Goal: Task Accomplishment & Management: Use online tool/utility

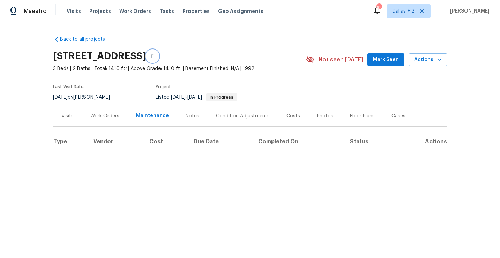
click at [154, 56] on icon "button" at bounding box center [152, 56] width 3 height 4
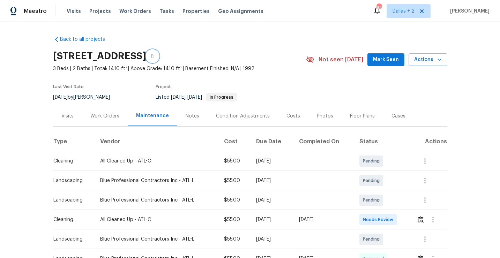
click at [159, 56] on button "button" at bounding box center [152, 56] width 13 height 13
click at [154, 55] on icon "button" at bounding box center [152, 56] width 4 height 4
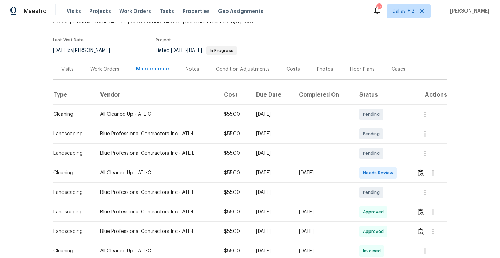
scroll to position [48, 0]
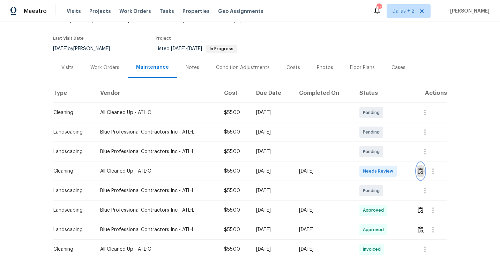
click at [422, 172] on img "button" at bounding box center [420, 171] width 6 height 7
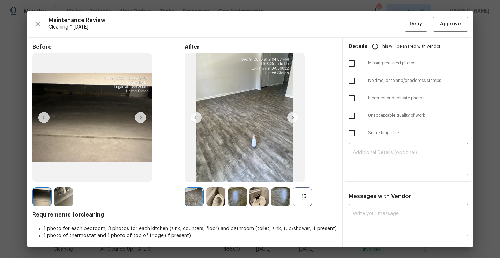
click at [303, 192] on div "+15" at bounding box center [301, 196] width 19 height 19
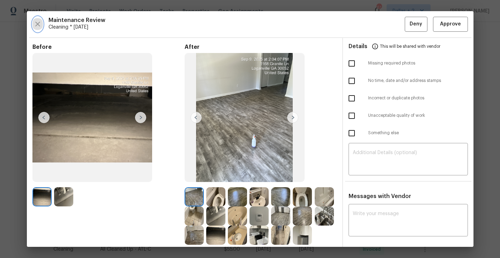
click at [37, 23] on icon "button" at bounding box center [37, 24] width 5 height 5
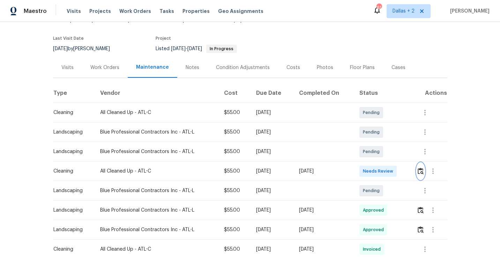
scroll to position [0, 0]
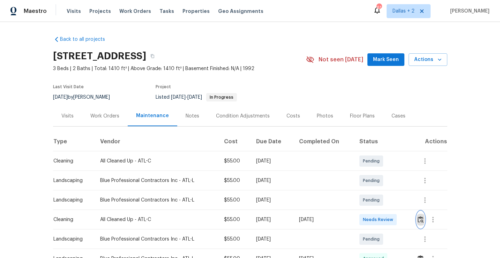
click at [421, 218] on img "button" at bounding box center [420, 219] width 6 height 7
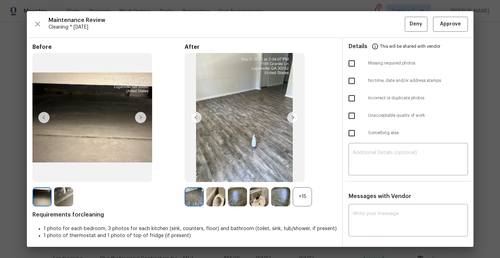
scroll to position [53, 0]
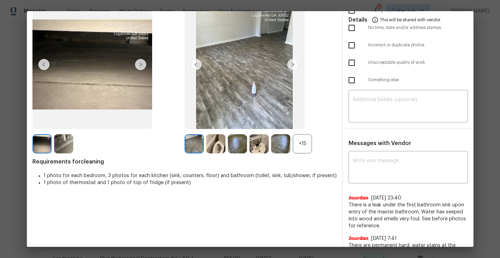
click at [304, 145] on div "+15" at bounding box center [301, 143] width 19 height 19
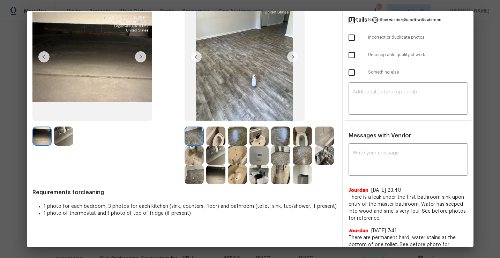
scroll to position [58, 0]
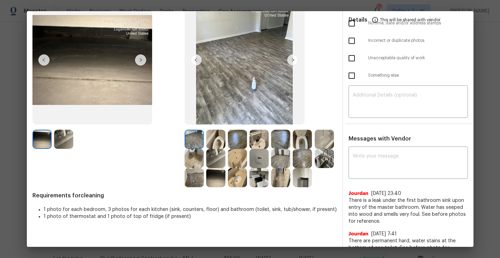
click at [257, 178] on img at bounding box center [258, 177] width 19 height 19
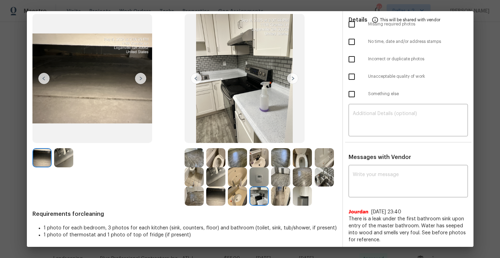
scroll to position [40, 0]
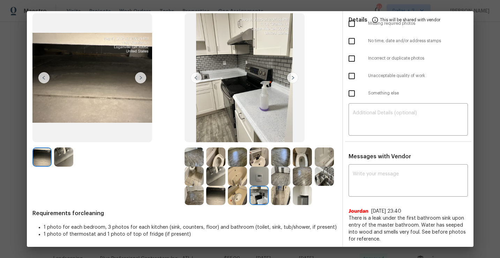
click at [220, 157] on img at bounding box center [215, 156] width 19 height 19
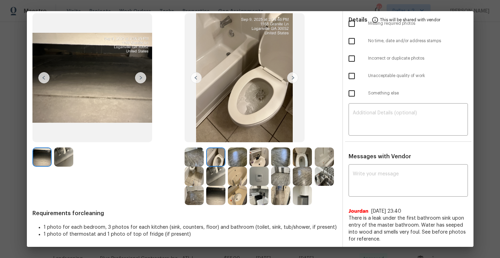
click at [237, 180] on img at bounding box center [237, 176] width 19 height 19
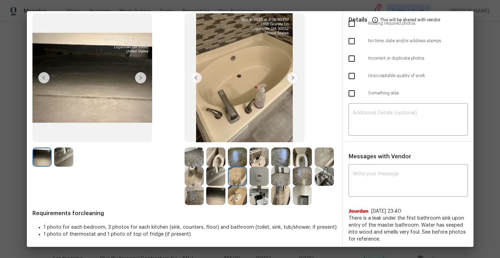
click at [255, 191] on img at bounding box center [258, 195] width 19 height 19
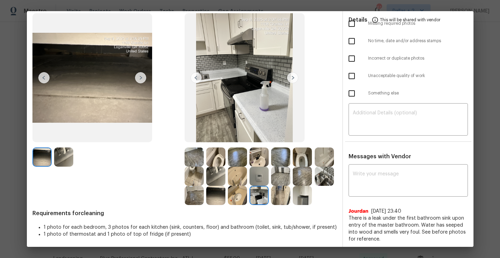
click at [216, 198] on img at bounding box center [215, 195] width 19 height 19
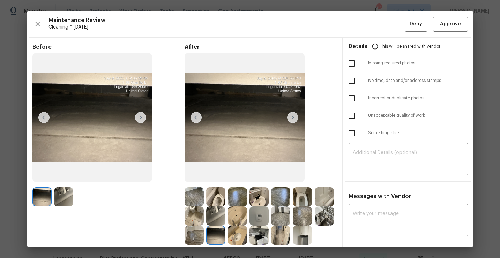
scroll to position [74, 0]
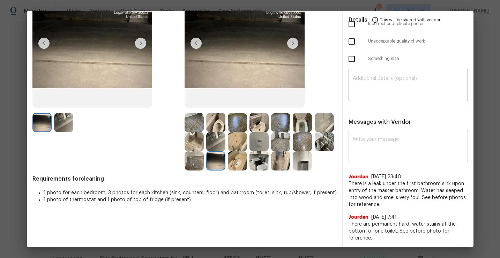
click at [395, 156] on div "x ​" at bounding box center [407, 146] width 119 height 31
paste textarea "Maintenance Audit Team: Hello! Unfortunately, this cleaning visit completed on …"
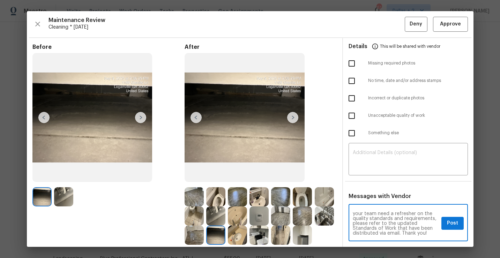
scroll to position [0, 0]
click at [391, 223] on textarea "Maintenance Audit Team: Hello! Unfortunately, this cleaning visit completed on …" at bounding box center [395, 223] width 86 height 24
click at [399, 223] on textarea "Maintenance Audit Team: Hello! Unfortunately, this cleaning visit completed on …" at bounding box center [395, 223] width 86 height 24
click at [366, 228] on textarea "Maintenance Audit Team: Hello! Unfortunately, this cleaning visit completed on …" at bounding box center [395, 223] width 86 height 24
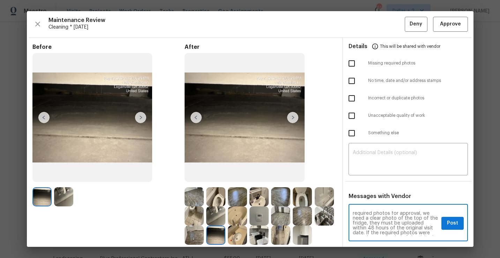
scroll to position [19, 0]
drag, startPoint x: 402, startPoint y: 221, endPoint x: 420, endPoint y: 215, distance: 19.5
click at [420, 215] on textarea "Maintenance Audit Team: Hello! Unfortunately, this cleaning visit completed on …" at bounding box center [395, 223] width 86 height 24
click at [390, 220] on textarea "Maintenance Audit Team: Hello! Unfortunately, this cleaning visit completed on …" at bounding box center [395, 223] width 86 height 24
click at [420, 220] on textarea "Maintenance Audit Team: Hello! Unfortunately, this cleaning visit completed on …" at bounding box center [395, 223] width 86 height 24
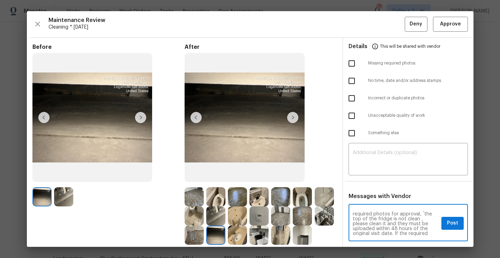
type textarea "Maintenance Audit Team: Hello! Unfortunately, this cleaning visit completed on …"
click at [448, 228] on button "Post" at bounding box center [452, 223] width 22 height 13
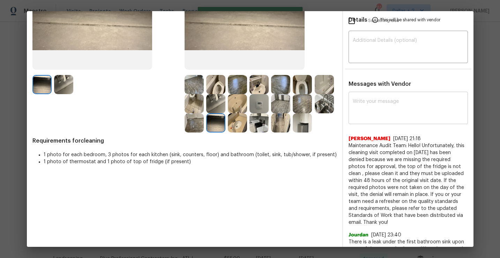
scroll to position [135, 0]
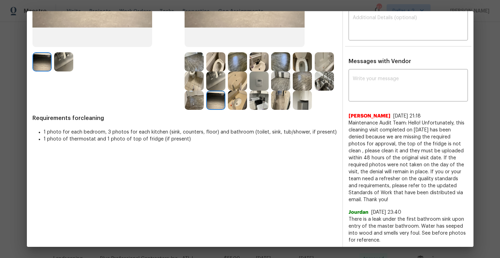
drag, startPoint x: 400, startPoint y: 200, endPoint x: 348, endPoint y: 125, distance: 91.7
click at [348, 125] on div "x ​ Jithin Franklin 9/10/25, 21:18 Maintenance Audit Team: Hello! Unfortunately…" at bounding box center [408, 174] width 130 height 206
copy span "Maintenance Audit Team: Hello! Unfortunately, this cleaning visit completed on …"
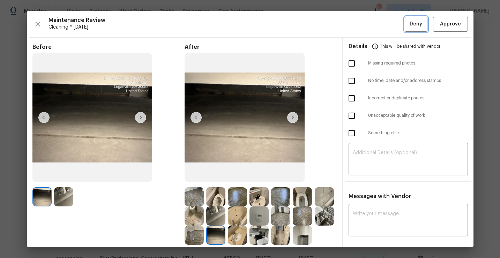
click at [421, 25] on span "Deny" at bounding box center [415, 24] width 13 height 9
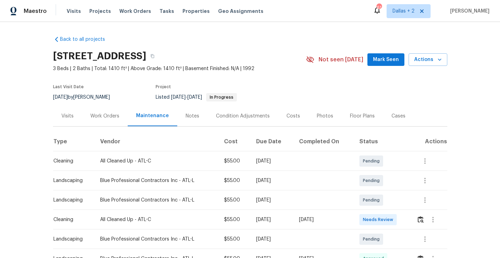
click at [380, 65] on button "Mark Seen" at bounding box center [385, 59] width 37 height 13
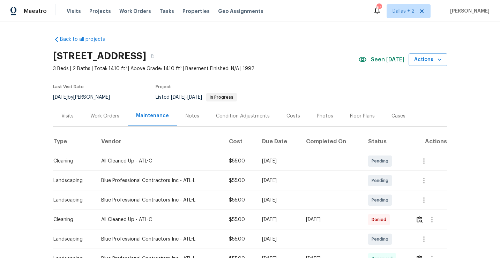
click at [387, 60] on span "Seen today" at bounding box center [387, 59] width 33 height 7
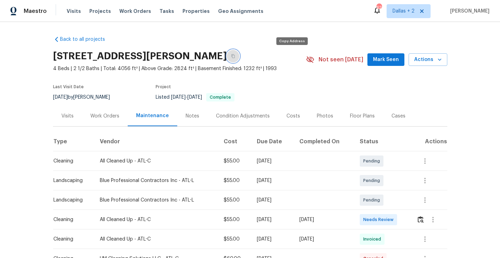
click at [239, 56] on button "button" at bounding box center [233, 56] width 13 height 13
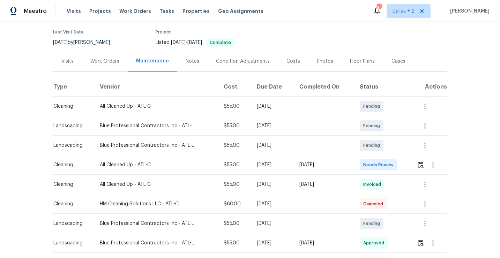
scroll to position [58, 0]
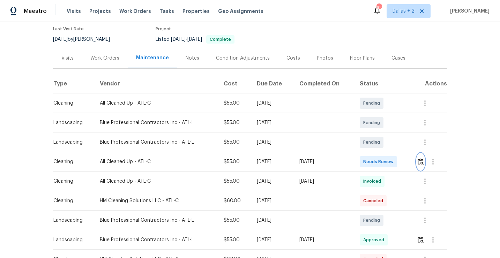
click at [418, 159] on button "button" at bounding box center [420, 161] width 8 height 17
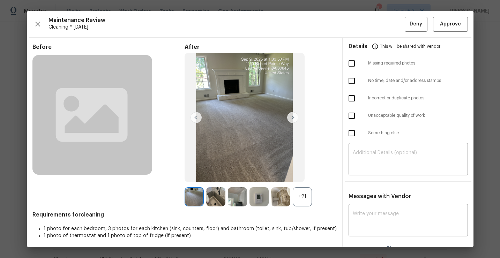
click at [303, 198] on div "+21" at bounding box center [301, 196] width 19 height 19
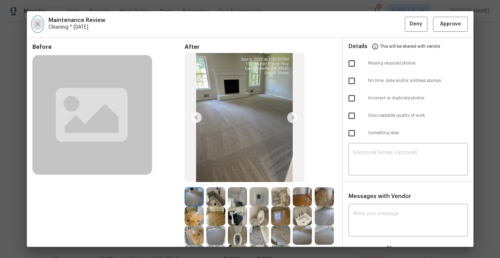
click at [36, 25] on icon "button" at bounding box center [37, 24] width 8 height 8
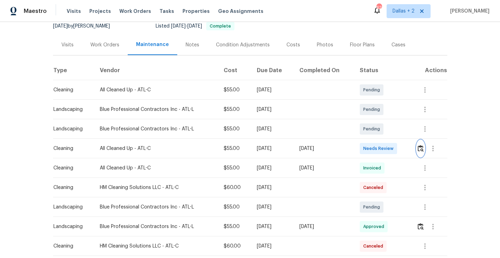
scroll to position [96, 0]
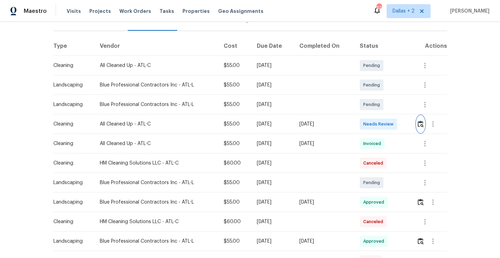
click at [419, 124] on img "button" at bounding box center [420, 124] width 6 height 7
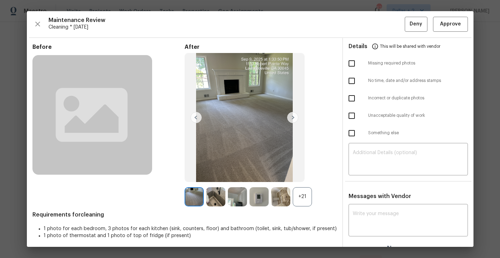
click at [299, 196] on div "+21" at bounding box center [301, 196] width 19 height 19
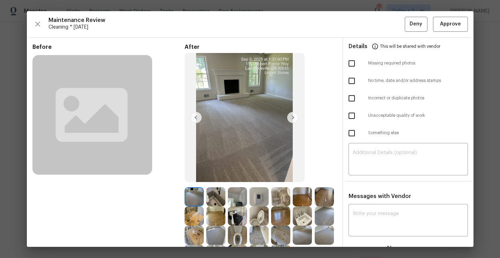
scroll to position [60, 0]
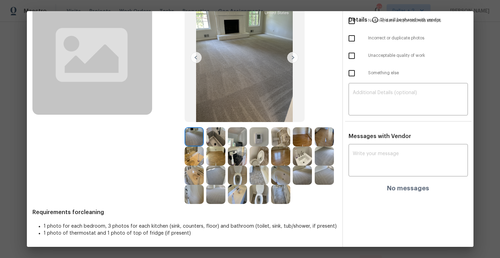
click at [237, 144] on img at bounding box center [237, 136] width 19 height 19
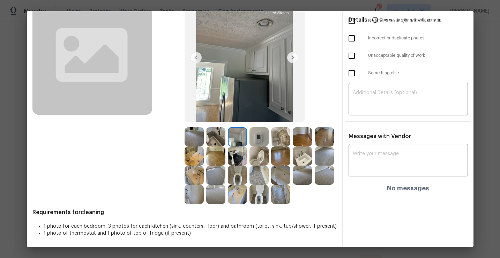
click at [260, 200] on img at bounding box center [258, 194] width 19 height 19
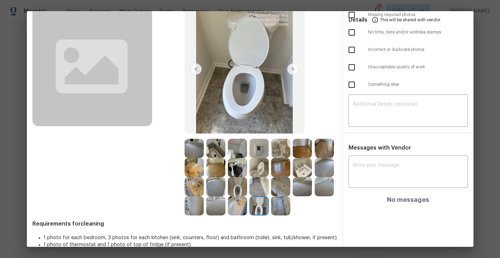
scroll to position [48, 0]
click at [242, 185] on img at bounding box center [237, 186] width 19 height 19
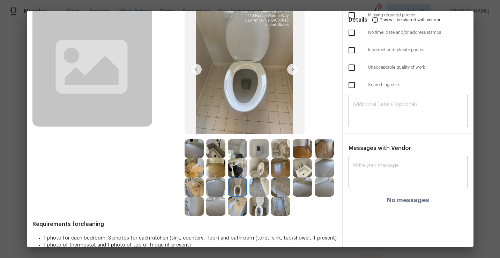
scroll to position [0, 0]
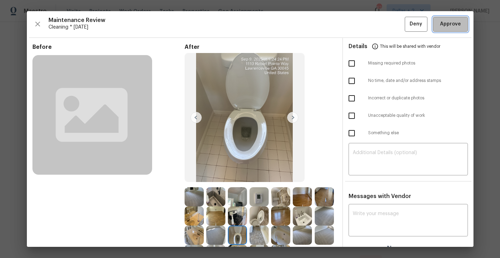
click at [444, 24] on span "Approve" at bounding box center [450, 24] width 21 height 9
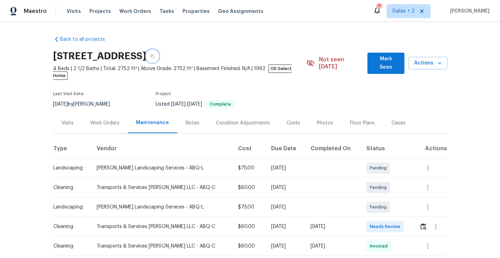
click at [154, 56] on icon "button" at bounding box center [152, 56] width 4 height 4
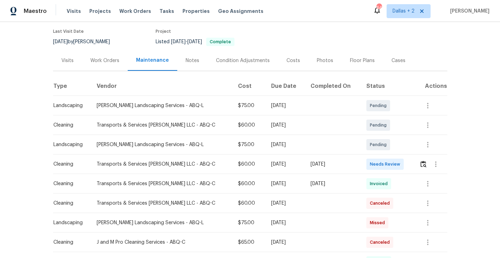
scroll to position [74, 0]
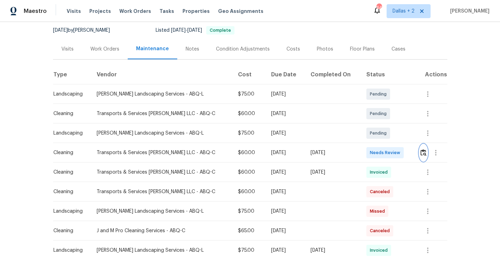
click at [422, 149] on img "button" at bounding box center [423, 152] width 6 height 7
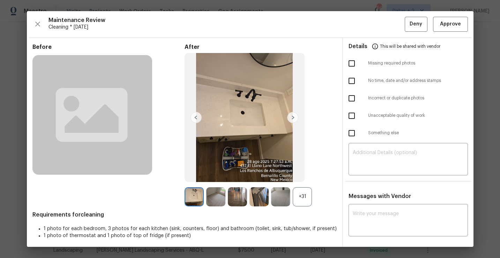
click at [300, 194] on div "+31" at bounding box center [301, 196] width 19 height 19
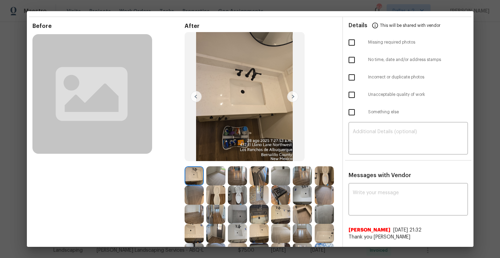
scroll to position [0, 0]
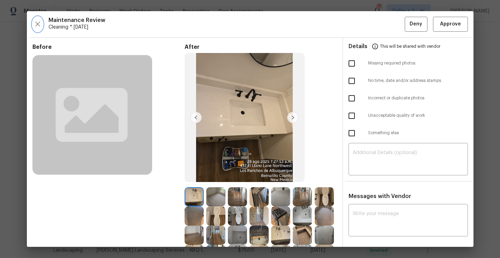
click at [37, 28] on icon "button" at bounding box center [37, 24] width 8 height 8
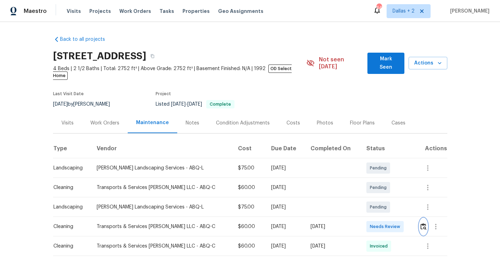
scroll to position [37, 0]
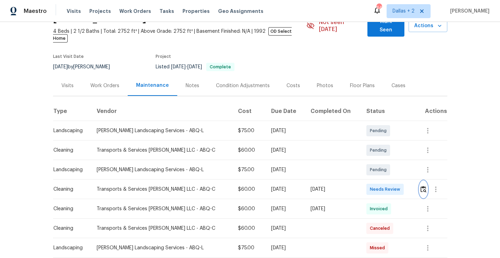
click at [423, 186] on img "button" at bounding box center [423, 189] width 6 height 7
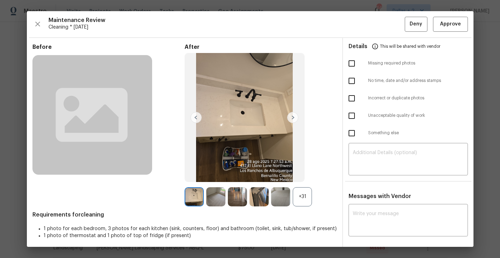
click at [312, 196] on div "+31" at bounding box center [260, 196] width 152 height 19
click at [307, 193] on div "+31" at bounding box center [301, 196] width 19 height 19
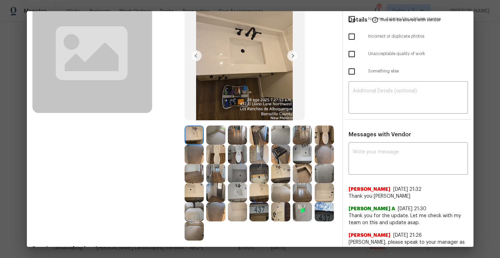
scroll to position [62, 0]
click at [281, 158] on img at bounding box center [280, 153] width 19 height 19
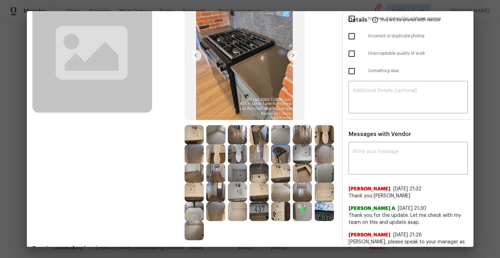
click at [283, 137] on img at bounding box center [280, 134] width 19 height 19
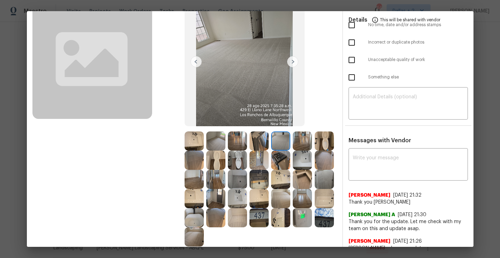
scroll to position [65, 0]
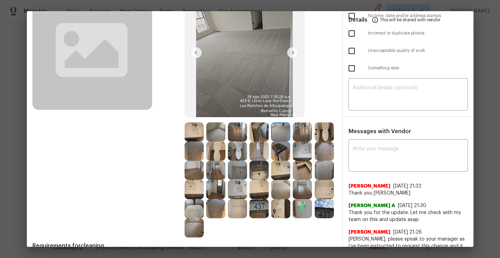
click at [217, 188] on img at bounding box center [215, 189] width 19 height 19
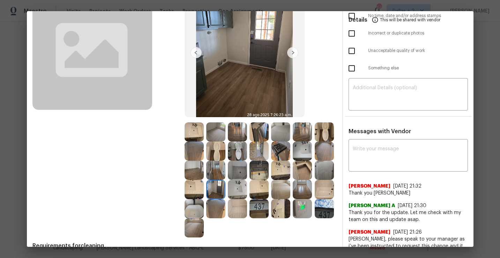
click at [337, 168] on div "Before After Requirements for cleaning 1 photo for each bedroom, 3 photos for e…" at bounding box center [250, 172] width 446 height 398
click at [321, 159] on img at bounding box center [323, 151] width 19 height 19
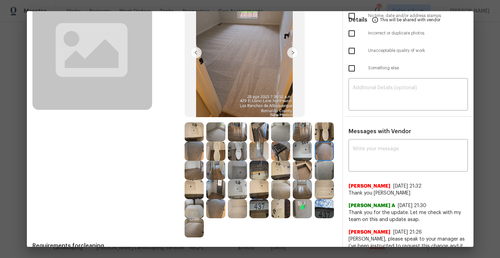
click at [302, 156] on img at bounding box center [301, 151] width 19 height 19
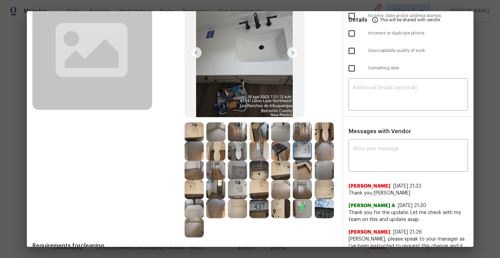
click at [323, 127] on img at bounding box center [323, 131] width 19 height 19
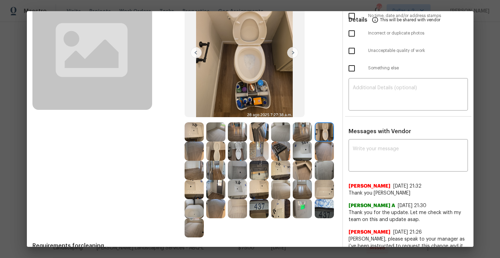
click at [240, 157] on img at bounding box center [237, 151] width 19 height 19
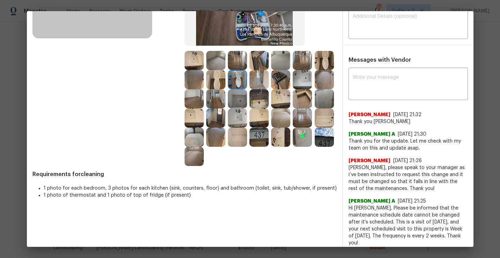
scroll to position [148, 0]
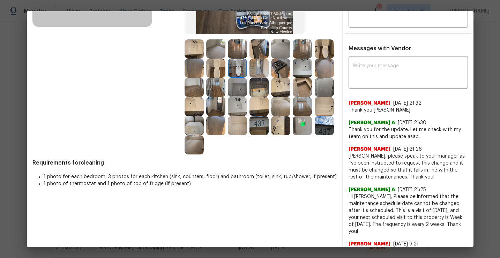
click at [195, 112] on img at bounding box center [193, 106] width 19 height 19
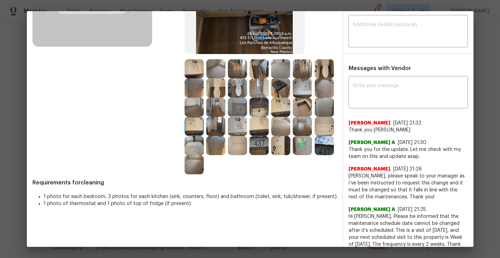
scroll to position [126, 0]
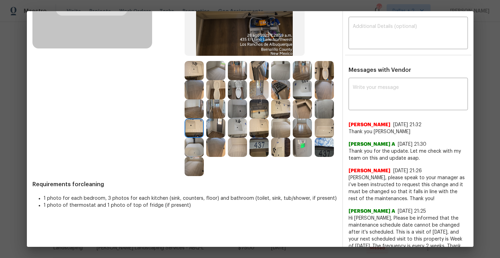
click at [214, 109] on img at bounding box center [215, 108] width 19 height 19
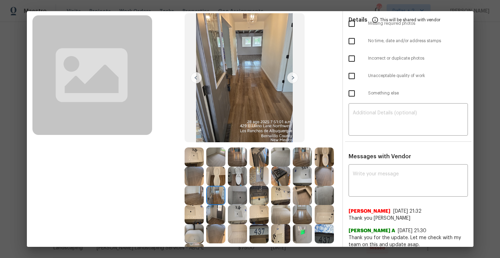
scroll to position [65, 0]
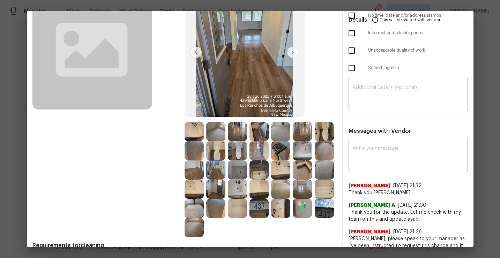
click at [329, 173] on img at bounding box center [323, 169] width 19 height 19
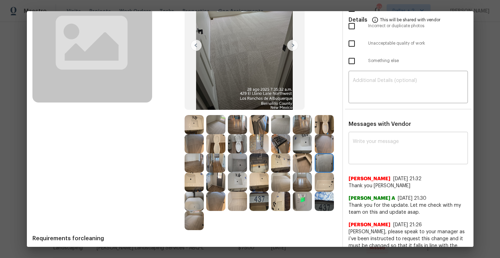
scroll to position [0, 0]
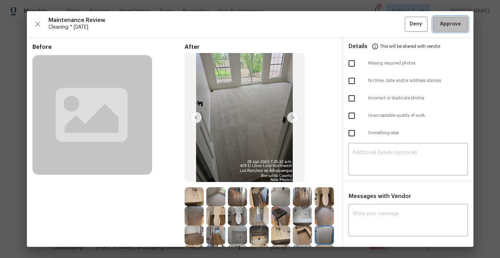
click at [448, 29] on button "Approve" at bounding box center [450, 24] width 35 height 15
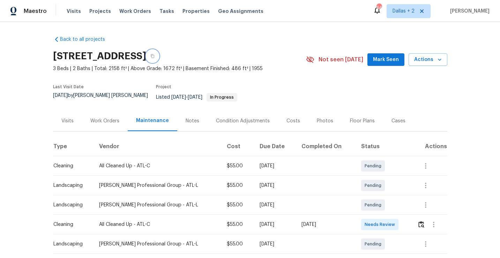
click at [154, 56] on icon "button" at bounding box center [152, 56] width 4 height 4
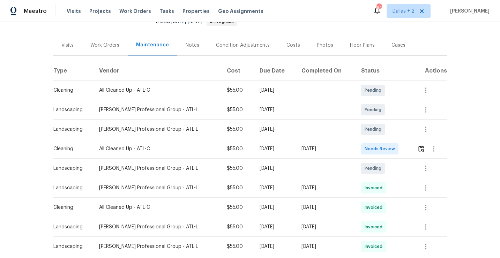
scroll to position [76, 0]
click at [417, 144] on button "button" at bounding box center [421, 148] width 8 height 17
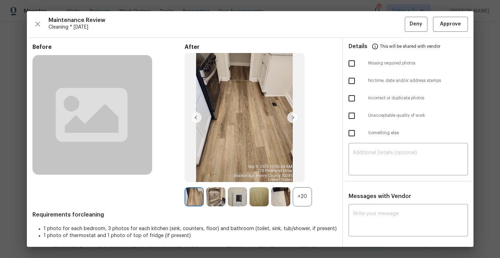
click at [307, 193] on div "+20" at bounding box center [301, 196] width 19 height 19
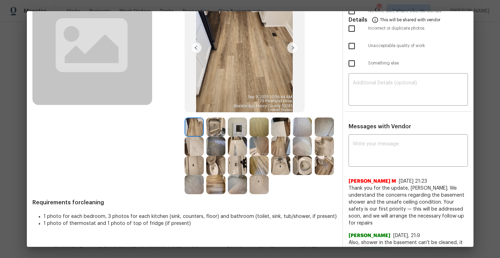
scroll to position [0, 0]
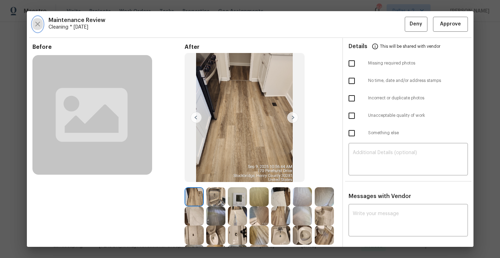
click at [37, 25] on icon "button" at bounding box center [37, 24] width 5 height 5
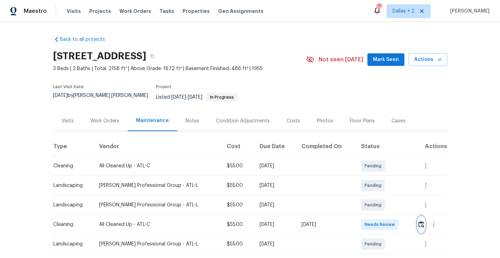
scroll to position [30, 0]
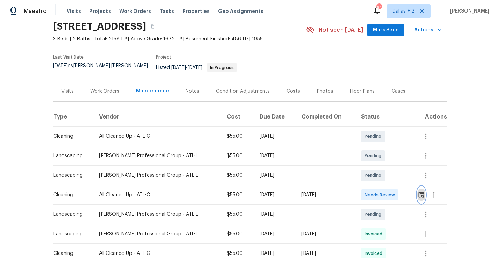
click at [421, 192] on img "button" at bounding box center [421, 194] width 6 height 7
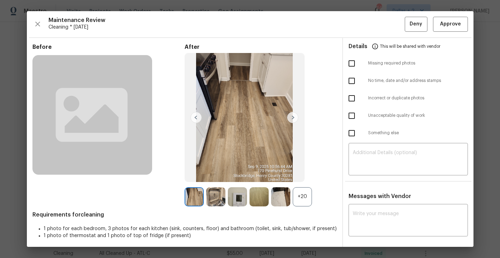
click at [305, 191] on div "+20" at bounding box center [301, 196] width 19 height 19
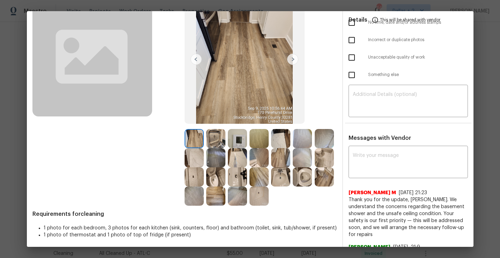
scroll to position [64, 0]
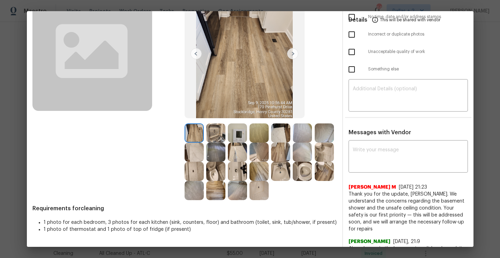
click at [219, 134] on img at bounding box center [215, 132] width 19 height 19
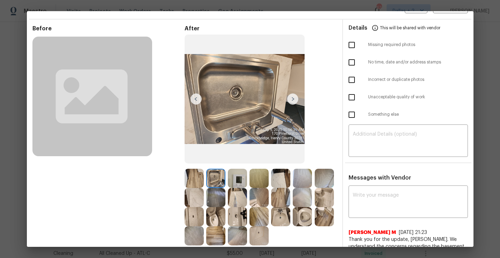
scroll to position [12, 0]
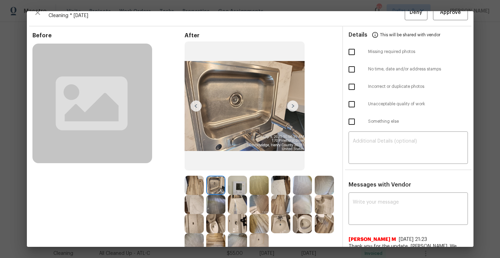
click at [292, 107] on img at bounding box center [292, 105] width 11 height 11
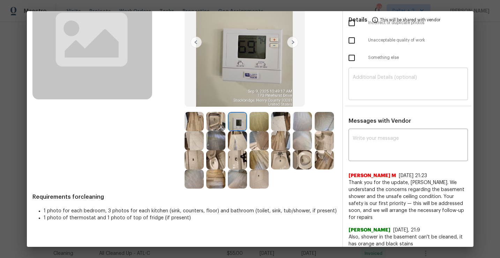
scroll to position [0, 0]
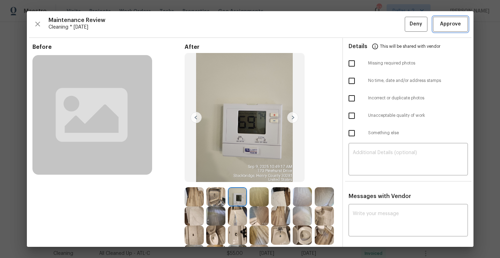
click at [444, 24] on span "Approve" at bounding box center [450, 24] width 21 height 9
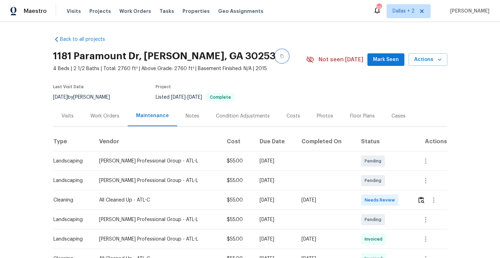
click at [280, 56] on icon "button" at bounding box center [282, 56] width 4 height 4
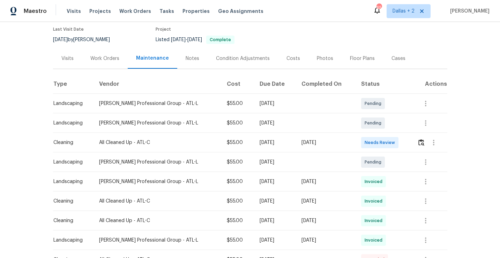
scroll to position [77, 0]
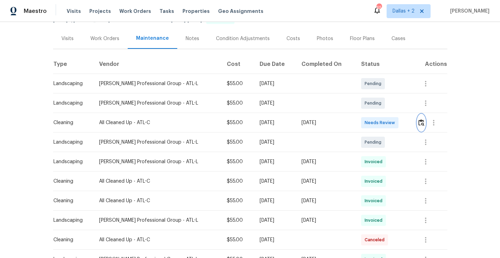
click at [420, 126] on img "button" at bounding box center [421, 122] width 6 height 7
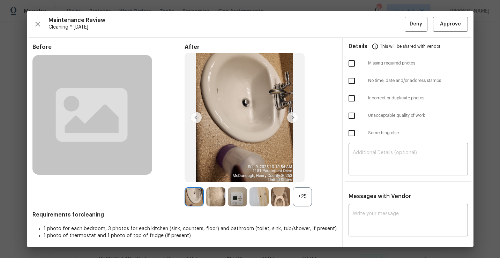
click at [305, 200] on div "+25" at bounding box center [301, 196] width 19 height 19
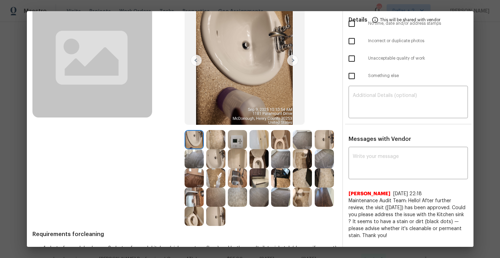
scroll to position [57, 0]
click at [262, 181] on img at bounding box center [258, 178] width 19 height 19
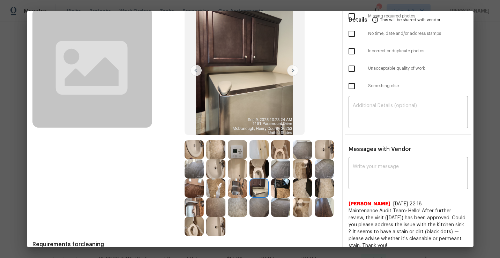
scroll to position [47, 0]
click at [261, 195] on img at bounding box center [258, 187] width 19 height 19
click at [188, 210] on img at bounding box center [193, 206] width 19 height 19
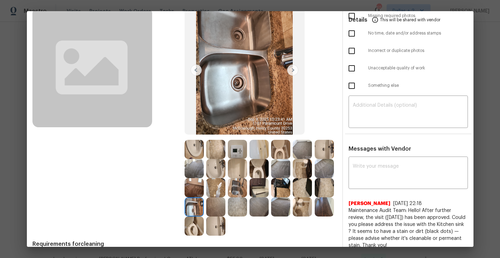
scroll to position [0, 0]
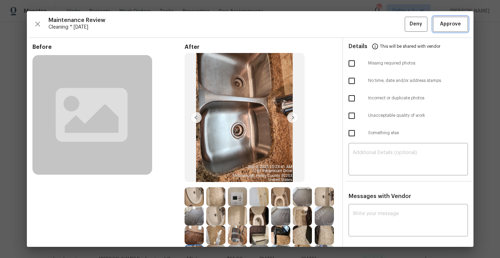
click at [446, 28] on span "Approve" at bounding box center [450, 24] width 21 height 9
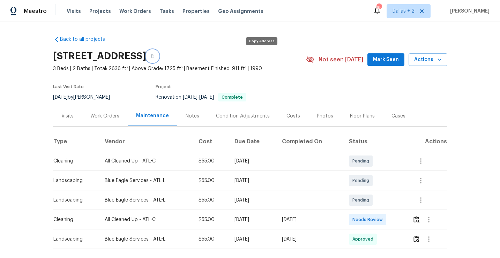
click at [159, 59] on button "button" at bounding box center [152, 56] width 13 height 13
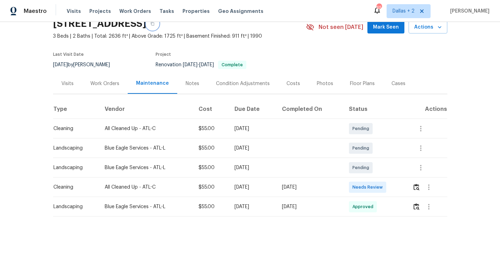
scroll to position [33, 0]
click at [416, 185] on img "button" at bounding box center [416, 186] width 6 height 7
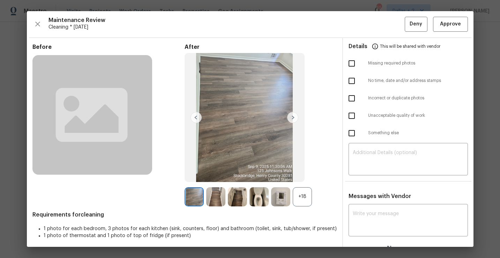
click at [305, 196] on div "+18" at bounding box center [301, 196] width 19 height 19
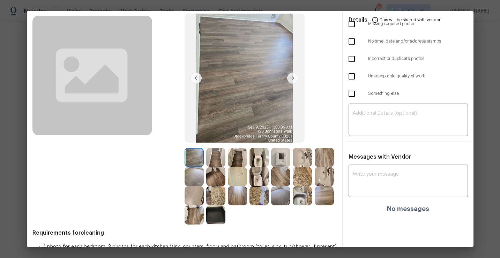
scroll to position [51, 0]
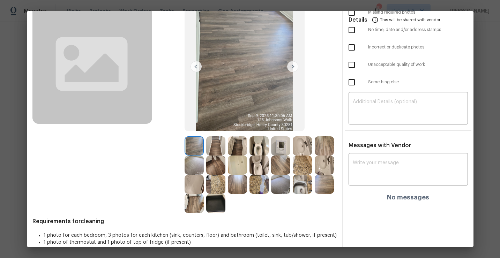
click at [193, 183] on img at bounding box center [193, 184] width 19 height 19
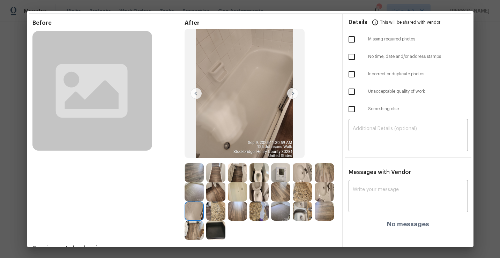
scroll to position [26, 0]
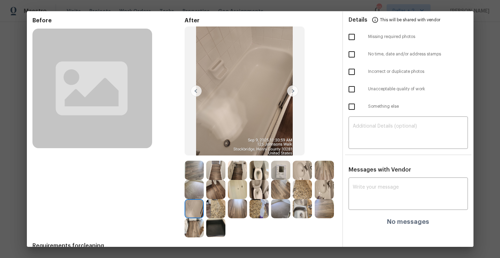
click at [296, 211] on img at bounding box center [301, 208] width 19 height 19
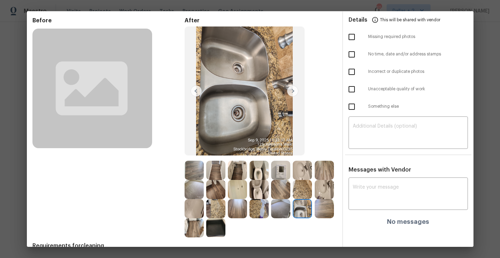
click at [238, 167] on img at bounding box center [237, 170] width 19 height 19
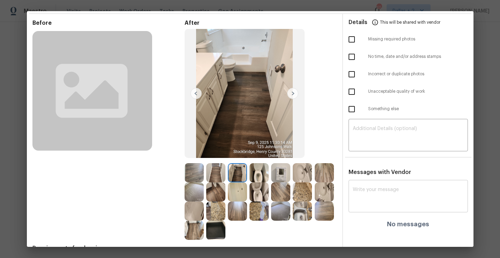
scroll to position [0, 0]
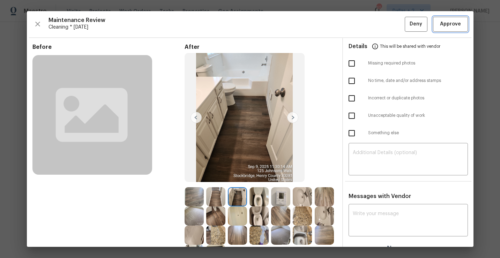
click at [439, 30] on button "Approve" at bounding box center [450, 24] width 35 height 15
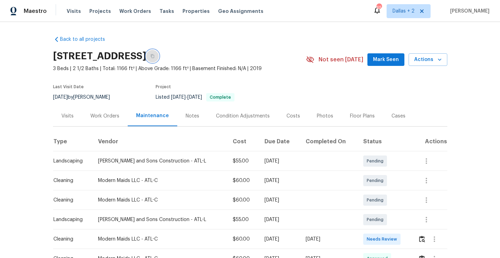
click at [154, 55] on icon "button" at bounding box center [152, 56] width 4 height 4
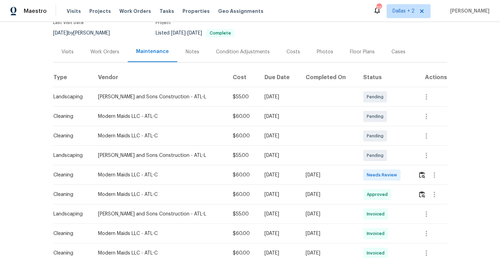
scroll to position [86, 0]
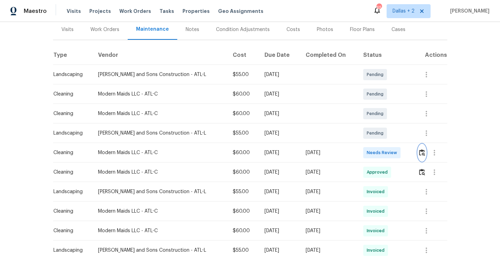
click at [420, 155] on img "button" at bounding box center [422, 152] width 6 height 7
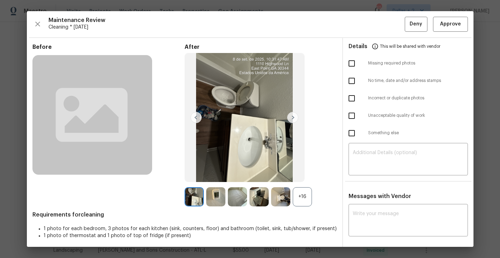
click at [296, 194] on div "+16" at bounding box center [301, 196] width 19 height 19
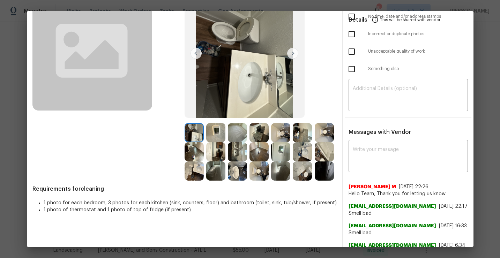
scroll to position [69, 0]
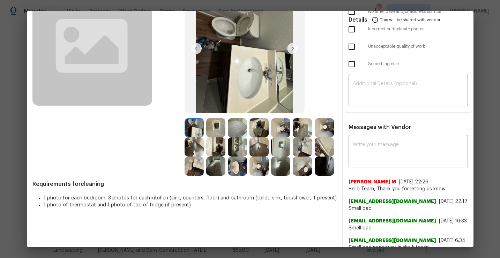
click at [292, 176] on img at bounding box center [301, 166] width 19 height 19
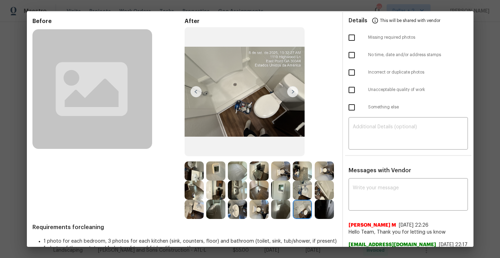
scroll to position [41, 0]
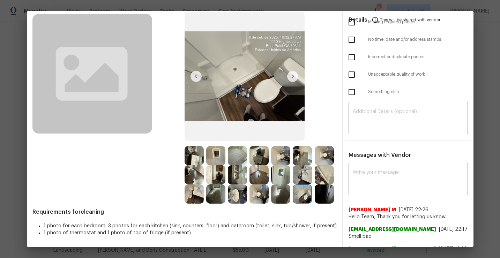
click at [314, 165] on img at bounding box center [323, 155] width 19 height 19
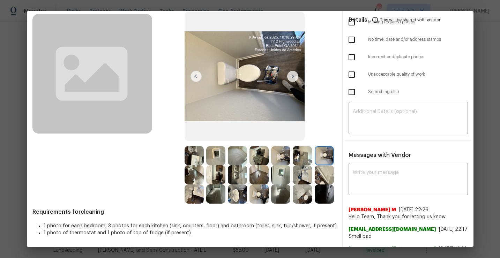
scroll to position [32, 0]
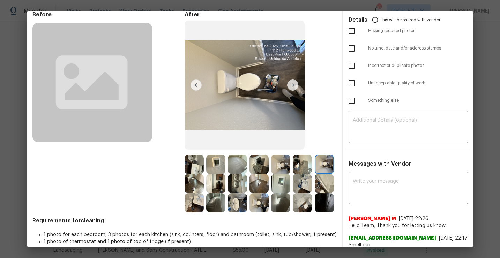
click at [292, 212] on img at bounding box center [301, 202] width 19 height 19
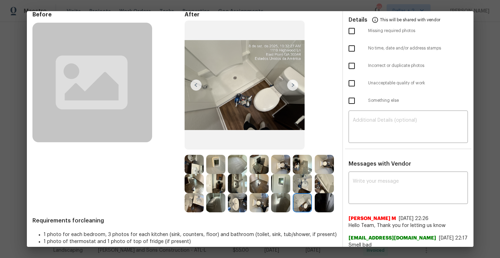
click at [195, 164] on img at bounding box center [193, 164] width 19 height 19
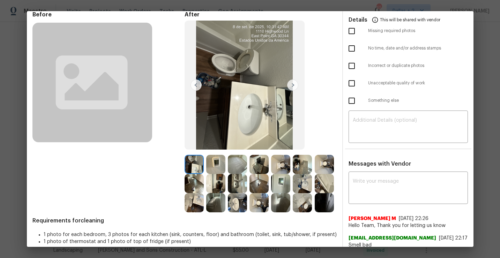
click at [314, 193] on img at bounding box center [323, 183] width 19 height 19
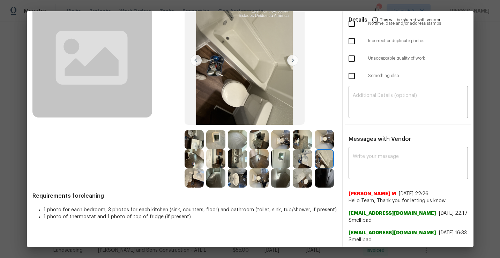
scroll to position [58, 0]
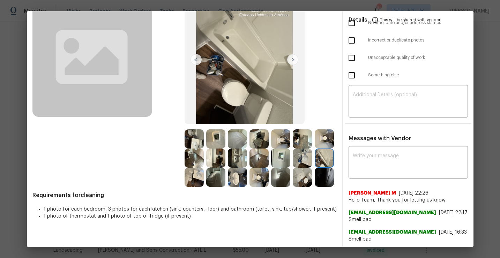
click at [268, 174] on img at bounding box center [258, 177] width 19 height 19
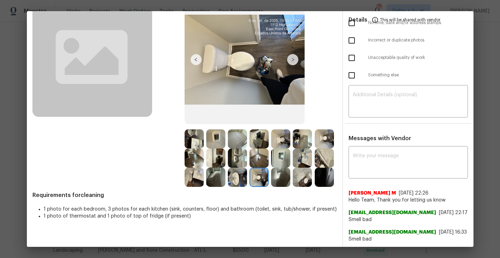
click at [297, 139] on img at bounding box center [301, 138] width 19 height 19
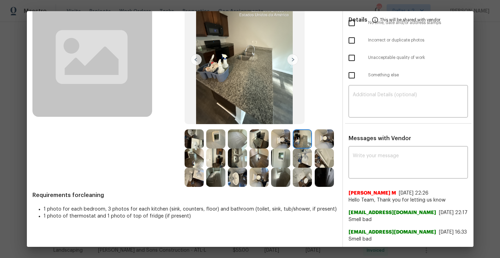
scroll to position [0, 0]
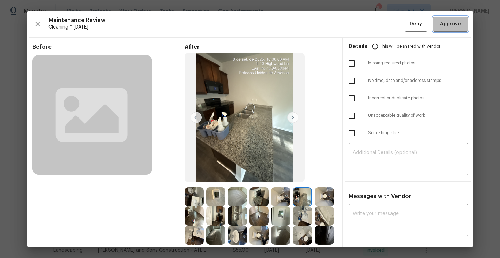
click at [440, 25] on span "Approve" at bounding box center [450, 24] width 21 height 9
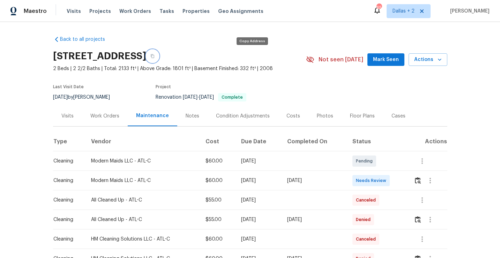
click at [159, 56] on button "button" at bounding box center [152, 56] width 13 height 13
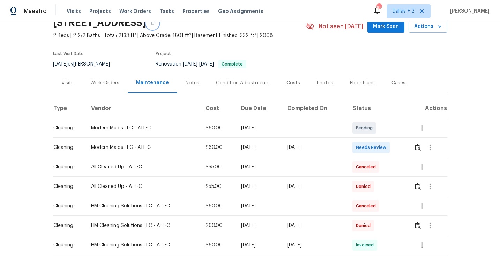
scroll to position [38, 0]
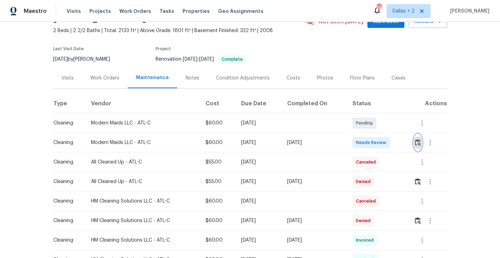
click at [420, 142] on img "button" at bounding box center [418, 142] width 6 height 7
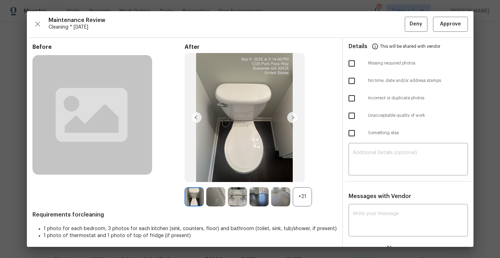
click at [302, 202] on div "+21" at bounding box center [301, 196] width 19 height 19
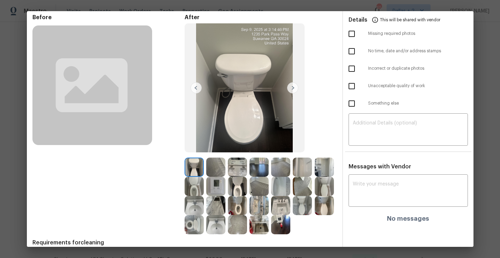
scroll to position [37, 0]
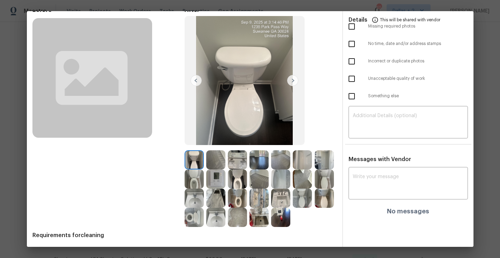
click at [239, 183] on img at bounding box center [237, 178] width 19 height 19
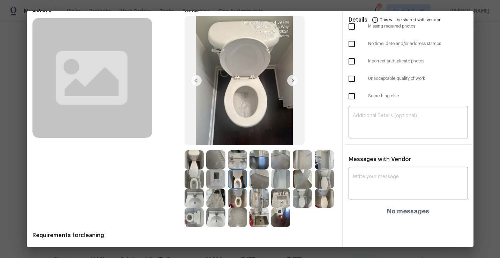
click at [238, 202] on img at bounding box center [237, 198] width 19 height 19
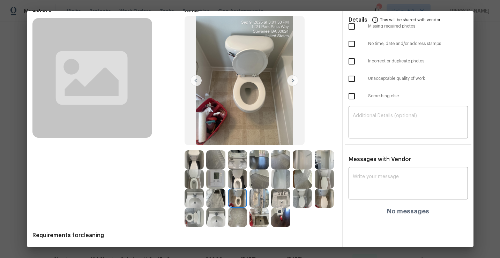
click at [324, 165] on img at bounding box center [323, 159] width 19 height 19
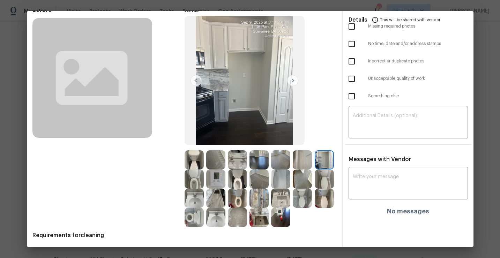
scroll to position [0, 0]
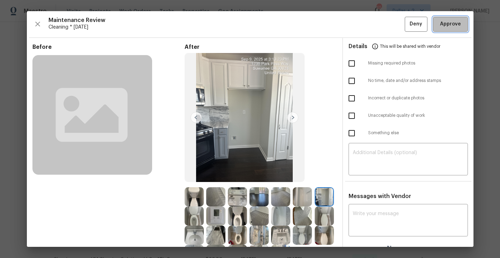
click at [444, 26] on span "Approve" at bounding box center [450, 24] width 21 height 9
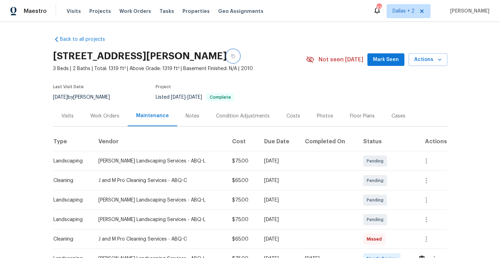
click at [239, 60] on button "button" at bounding box center [233, 56] width 13 height 13
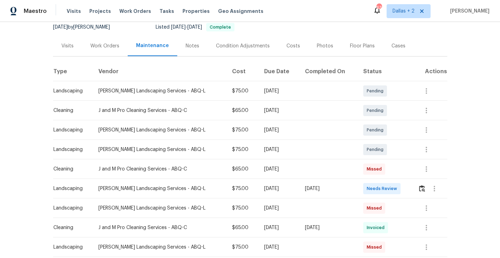
scroll to position [94, 0]
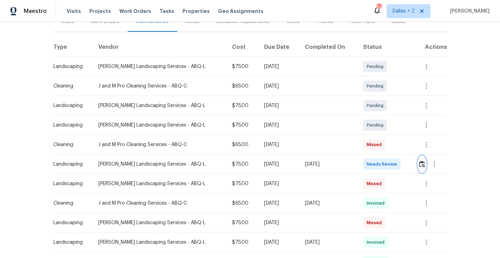
click at [421, 166] on img "button" at bounding box center [422, 164] width 6 height 7
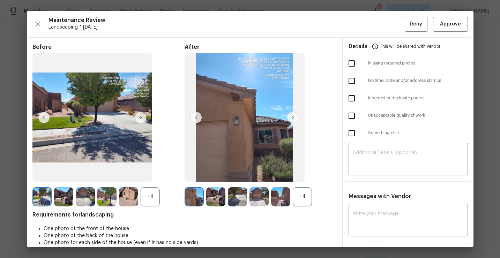
click at [301, 199] on div "+4" at bounding box center [301, 196] width 19 height 19
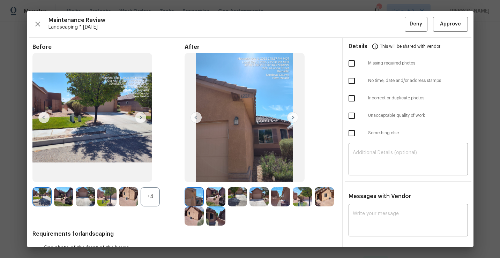
click at [153, 202] on div "+4" at bounding box center [149, 196] width 19 height 19
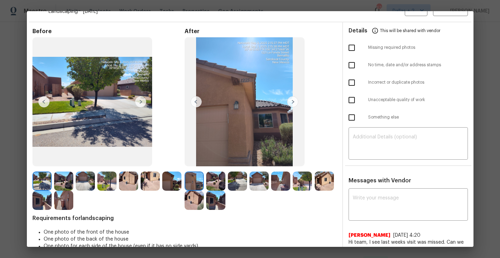
scroll to position [0, 0]
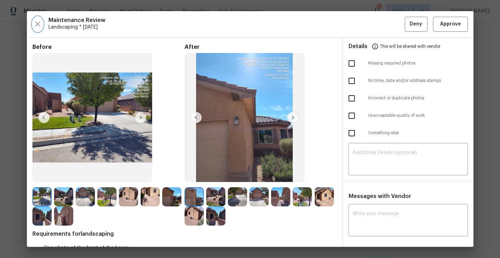
click at [38, 24] on icon "button" at bounding box center [37, 24] width 5 height 5
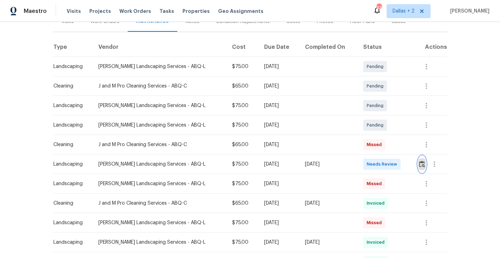
click at [418, 163] on button "button" at bounding box center [422, 164] width 8 height 17
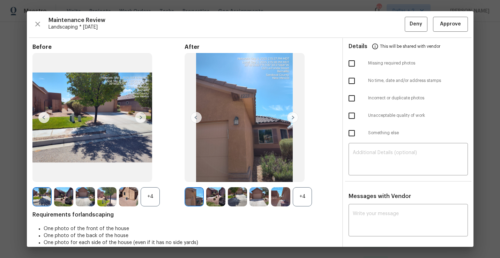
click at [299, 193] on div "+4" at bounding box center [301, 196] width 19 height 19
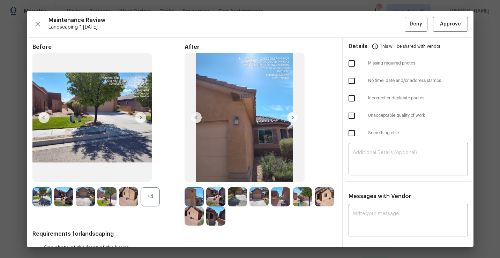
click at [153, 198] on div "+4" at bounding box center [149, 196] width 19 height 19
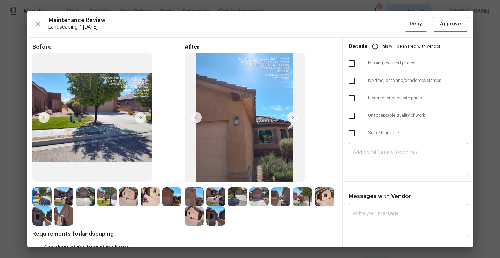
scroll to position [34, 0]
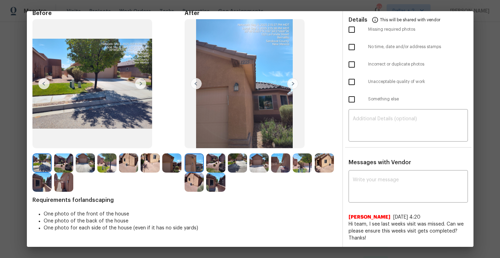
click at [301, 164] on img at bounding box center [301, 162] width 19 height 19
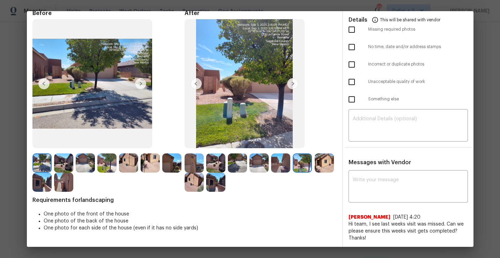
scroll to position [0, 0]
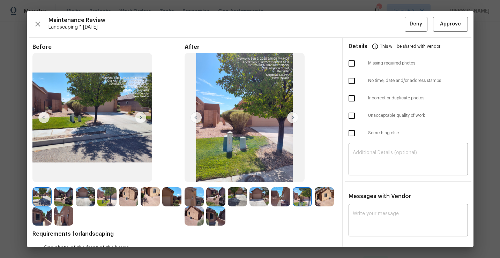
click at [291, 121] on img at bounding box center [292, 117] width 11 height 11
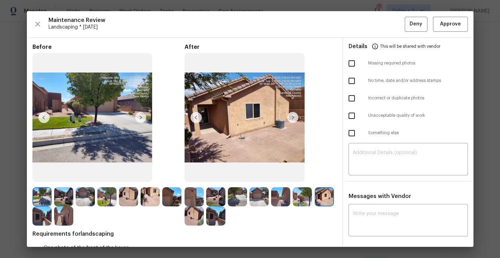
click at [195, 214] on img at bounding box center [193, 215] width 19 height 19
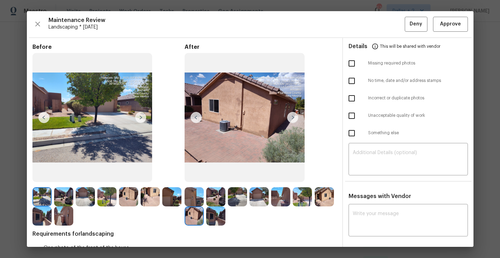
click at [221, 218] on img at bounding box center [215, 215] width 19 height 19
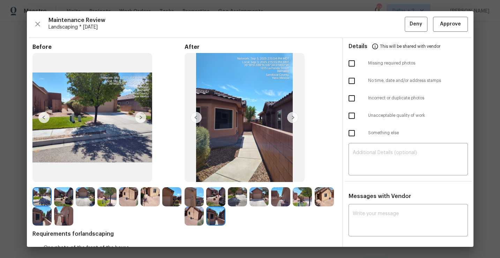
click at [195, 196] on img at bounding box center [193, 196] width 19 height 19
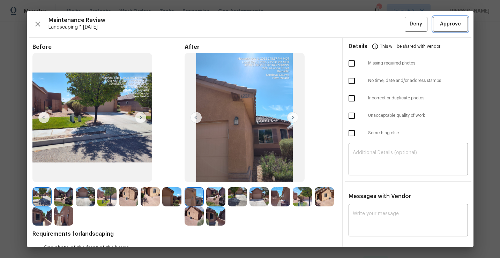
click at [455, 20] on span "Approve" at bounding box center [450, 24] width 21 height 9
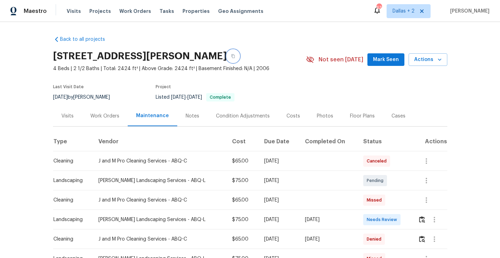
click at [235, 58] on icon "button" at bounding box center [233, 56] width 4 height 4
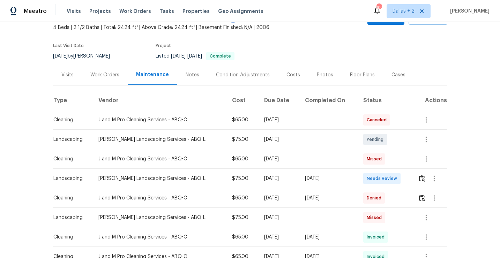
scroll to position [47, 0]
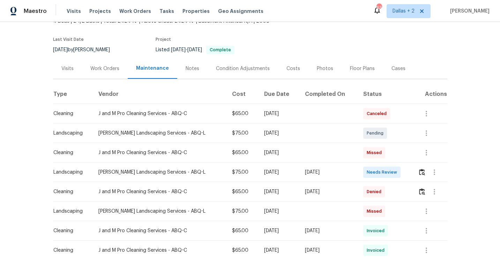
click at [417, 172] on td at bounding box center [429, 172] width 35 height 20
click at [420, 173] on img "button" at bounding box center [422, 172] width 6 height 7
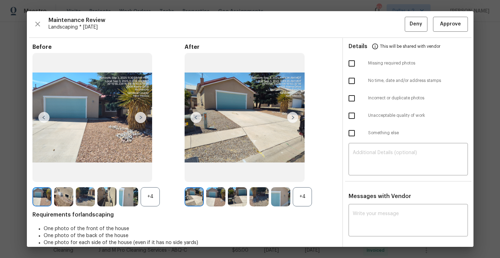
click at [304, 203] on div "+4" at bounding box center [301, 196] width 19 height 19
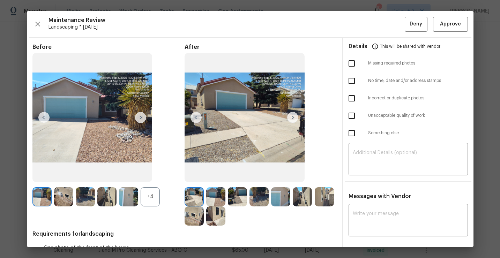
click at [150, 196] on div "+4" at bounding box center [149, 196] width 19 height 19
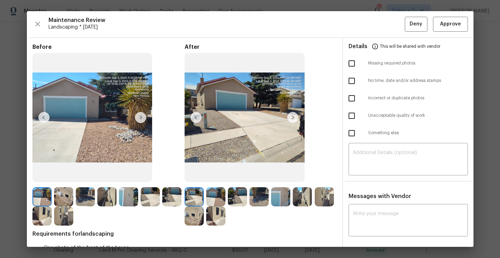
click at [64, 199] on img at bounding box center [63, 196] width 19 height 19
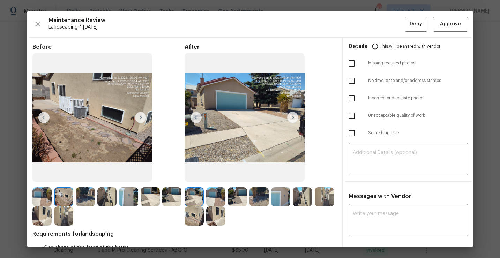
click at [85, 203] on img at bounding box center [85, 196] width 19 height 19
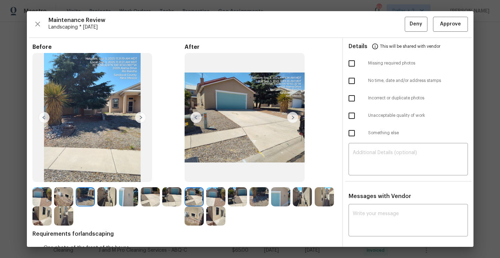
click at [108, 201] on img at bounding box center [106, 196] width 19 height 19
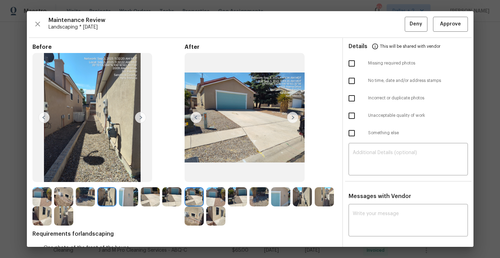
click at [295, 119] on img at bounding box center [292, 117] width 11 height 11
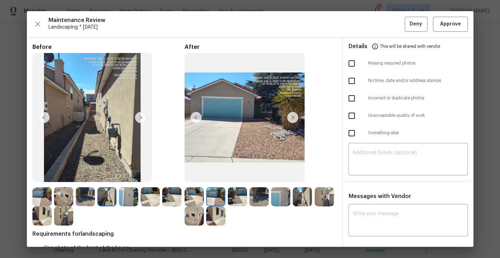
click at [139, 120] on img at bounding box center [140, 117] width 11 height 11
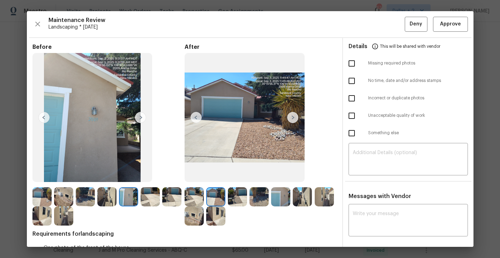
click at [148, 197] on img at bounding box center [149, 196] width 19 height 19
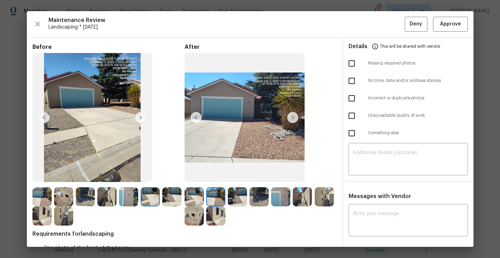
click at [234, 198] on img at bounding box center [237, 196] width 19 height 19
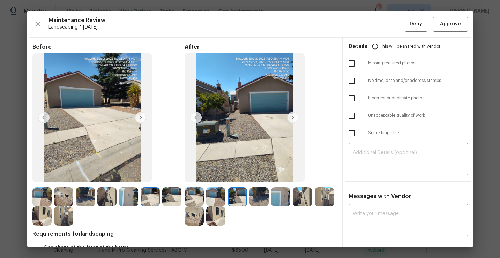
click at [256, 197] on img at bounding box center [258, 196] width 19 height 19
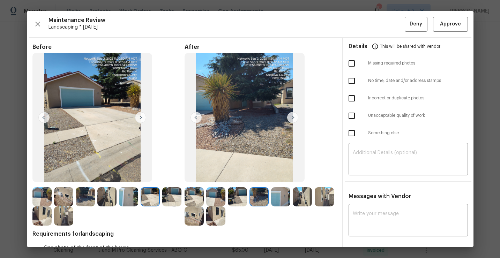
click at [165, 201] on img at bounding box center [171, 196] width 19 height 19
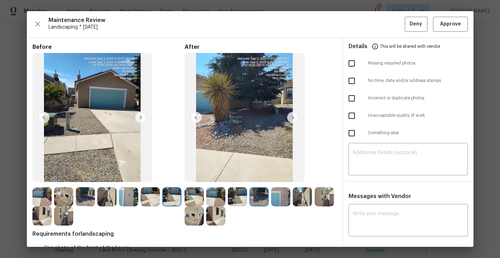
click at [279, 194] on img at bounding box center [280, 196] width 19 height 19
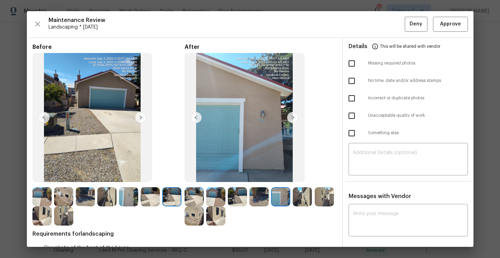
click at [282, 198] on img at bounding box center [280, 196] width 19 height 19
click at [139, 119] on img at bounding box center [140, 117] width 11 height 11
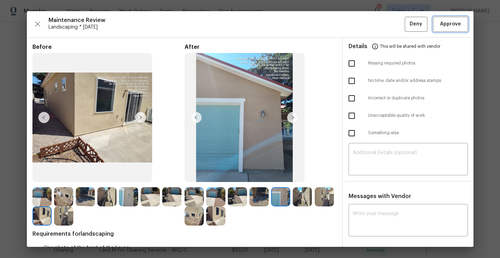
click at [439, 26] on span "Approve" at bounding box center [450, 24] width 24 height 9
